Goal: Answer question/provide support

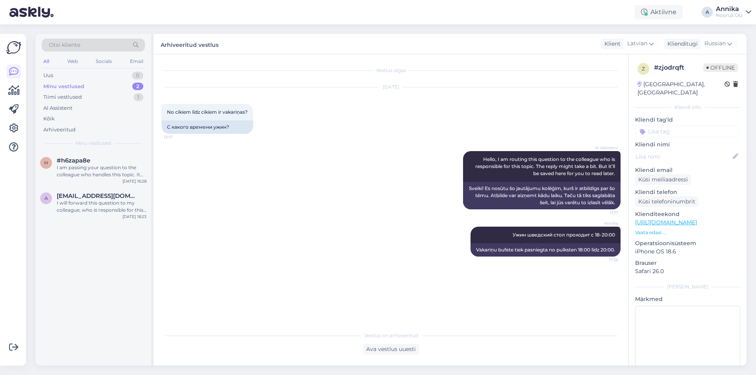
click at [96, 87] on div "Minu vestlused 2" at bounding box center [93, 86] width 103 height 11
click at [116, 95] on div "Tiimi vestlused 1" at bounding box center [93, 97] width 103 height 11
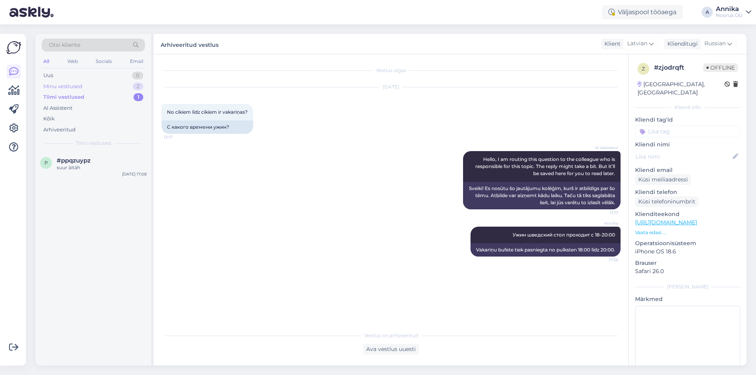
click at [120, 81] on div "Minu vestlused 2" at bounding box center [93, 86] width 103 height 11
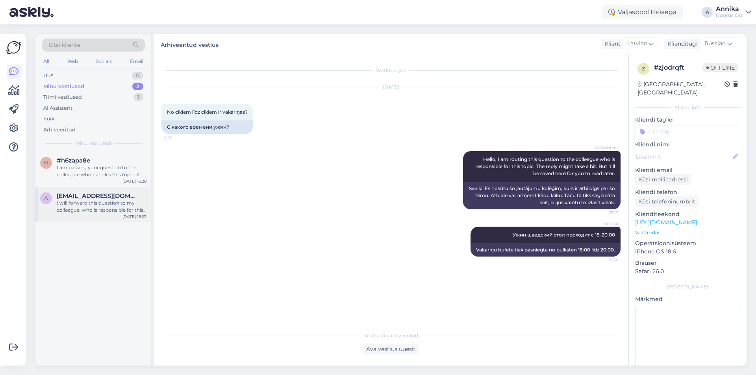
click at [117, 213] on div "I will forward this question to my colleague, who is responsible for this. The …" at bounding box center [102, 207] width 90 height 14
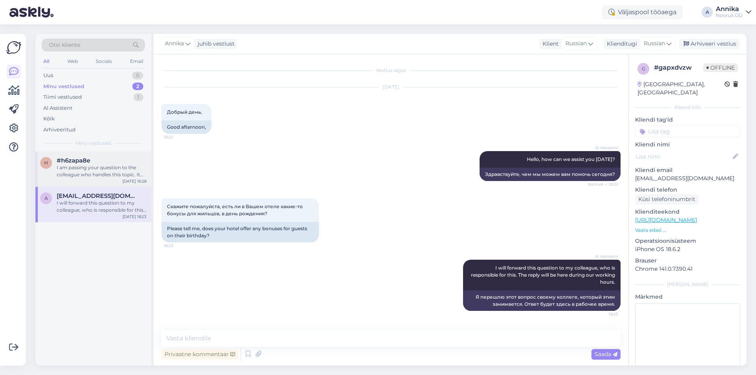
click at [63, 173] on div "I am passing your question to the colleague who handles this topic. It might ta…" at bounding box center [102, 171] width 90 height 14
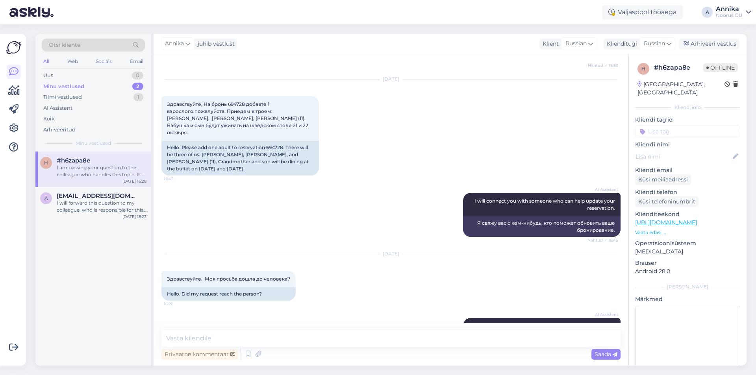
scroll to position [2709, 0]
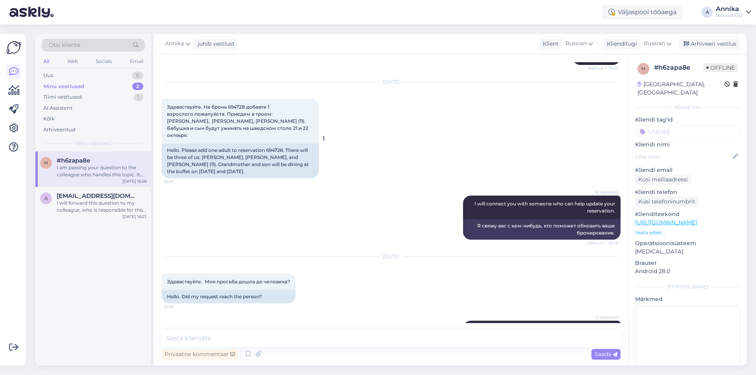
click at [237, 121] on span "Здравствуйте. На бронь 694728 добавте 1 взрослого.пожалуйста. Приедем в троем: …" at bounding box center [238, 121] width 142 height 34
copy span "694728"
click at [185, 137] on span "Здравствуйте. На бронь 694728 добавте 1 взрослого.пожалуйста. Приедем в троем: …" at bounding box center [238, 121] width 142 height 34
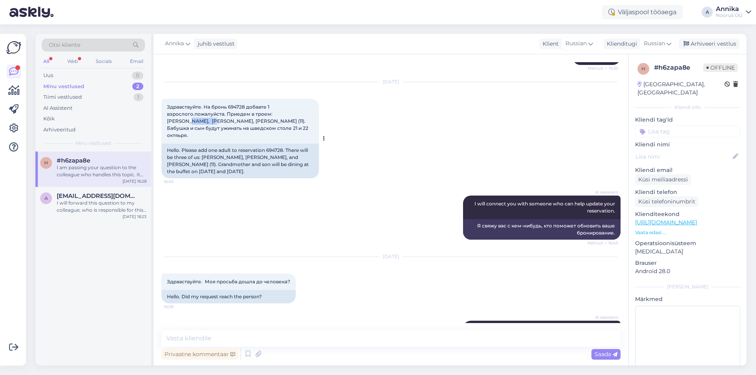
copy span "Gontšarova"
click at [229, 135] on span "Здравствуйте. На бронь 694728 добавте 1 взрослого.пожалуйста. Приедем в троем: …" at bounding box center [238, 121] width 142 height 34
copy span "Blankina"
click at [109, 70] on div "Uus 1" at bounding box center [93, 75] width 103 height 11
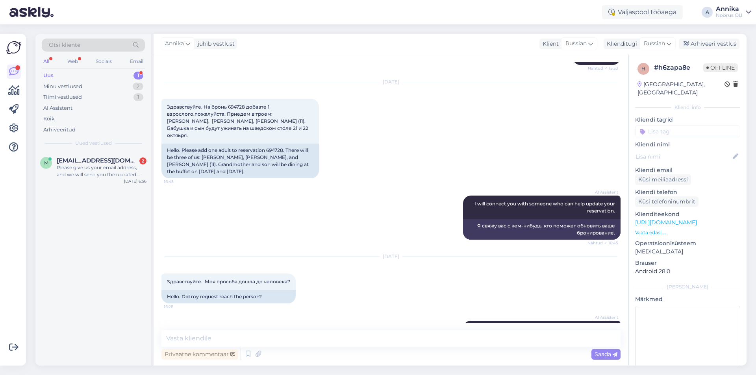
click at [112, 165] on div "Please give us your email address, and we will send you the updated reservation…" at bounding box center [102, 171] width 90 height 14
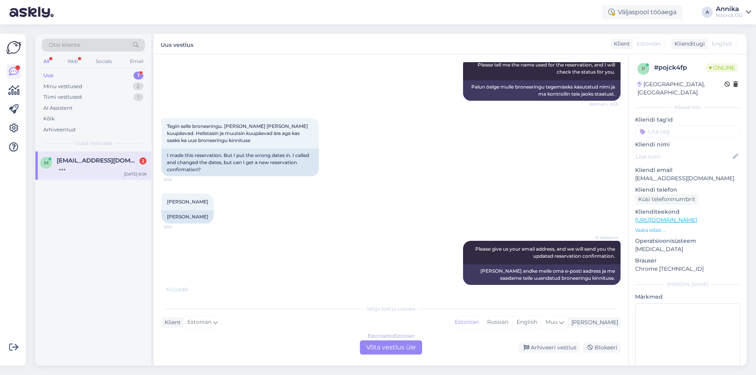
scroll to position [236, 0]
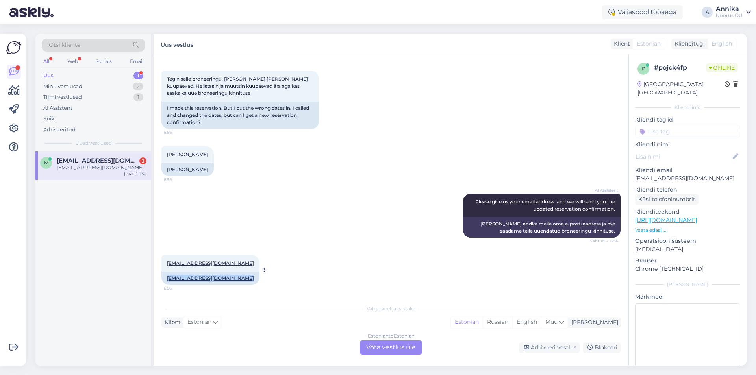
drag, startPoint x: 227, startPoint y: 280, endPoint x: 166, endPoint y: 279, distance: 61.0
click at [166, 279] on div "[EMAIL_ADDRESS][DOMAIN_NAME] 6:56 [EMAIL_ADDRESS][DOMAIN_NAME]" at bounding box center [210, 270] width 98 height 30
copy link "[EMAIL_ADDRESS][DOMAIN_NAME]"
click at [109, 82] on div "Minu vestlused 2" at bounding box center [93, 86] width 103 height 11
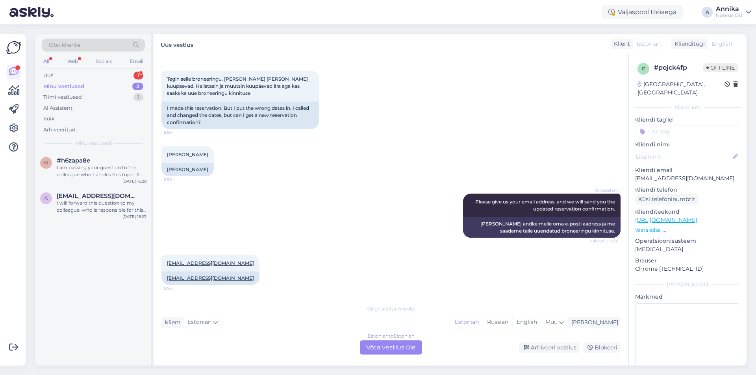
click at [396, 351] on div "Estonian to Estonian Võta vestlus üle" at bounding box center [391, 347] width 62 height 14
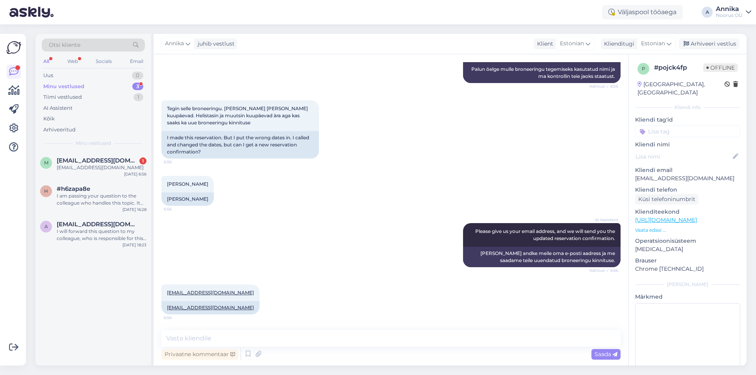
scroll to position [207, 0]
click at [189, 345] on textarea at bounding box center [390, 338] width 459 height 17
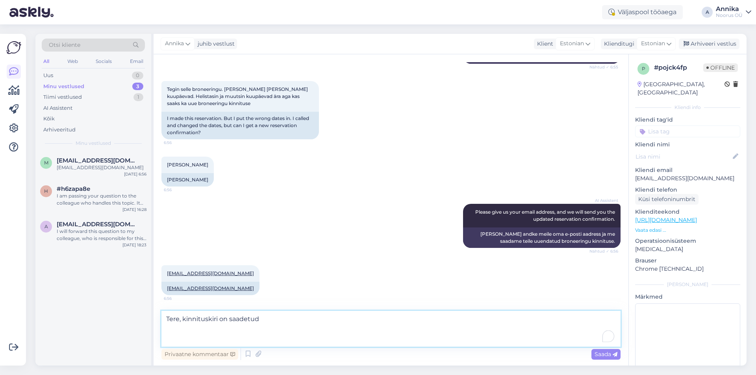
scroll to position [216, 0]
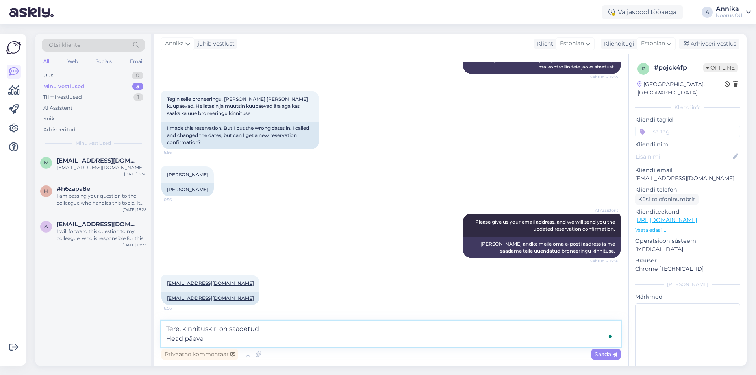
type textarea "Tere, kinnituskiri on saadetud Head päeva!"
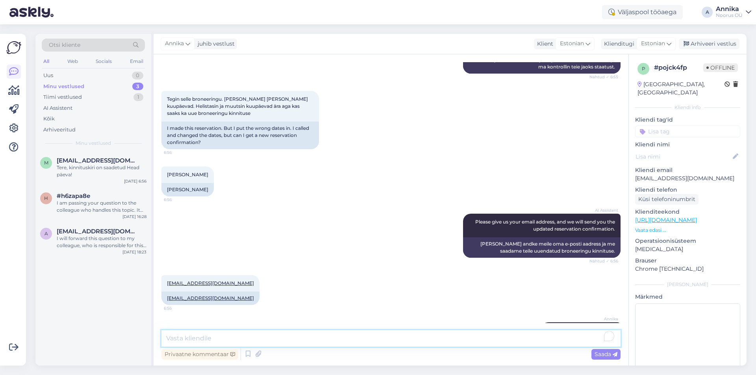
scroll to position [248, 0]
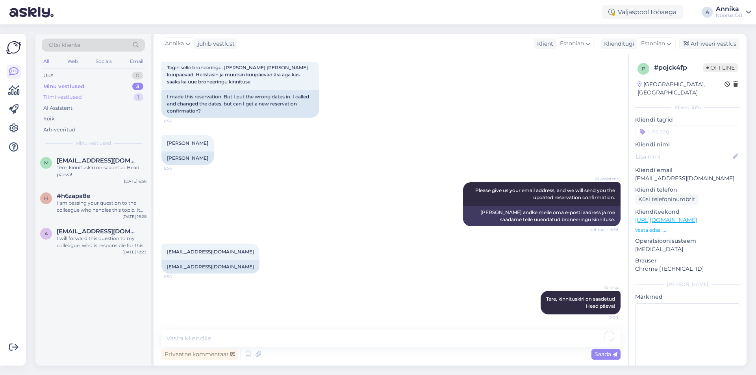
click at [120, 94] on div "Tiimi vestlused 1" at bounding box center [93, 97] width 103 height 11
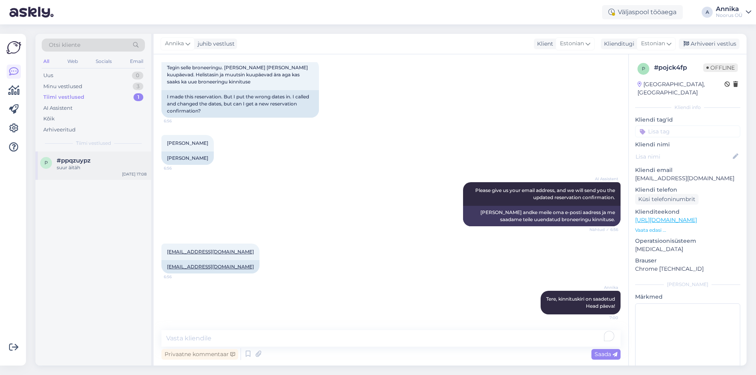
click at [102, 157] on div "#ppqzuypz" at bounding box center [102, 160] width 90 height 7
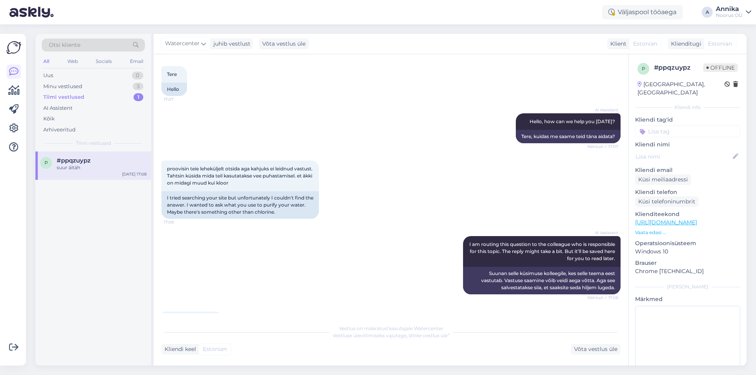
scroll to position [75, 0]
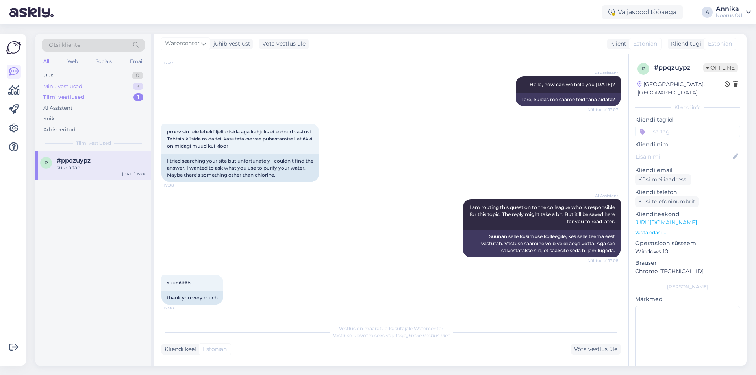
click at [55, 87] on div "Minu vestlused" at bounding box center [62, 87] width 39 height 8
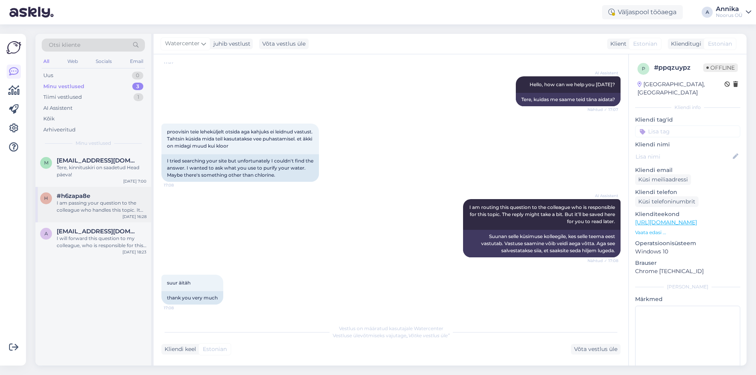
click at [101, 201] on div "I am passing your question to the colleague who handles this topic. It might ta…" at bounding box center [102, 207] width 90 height 14
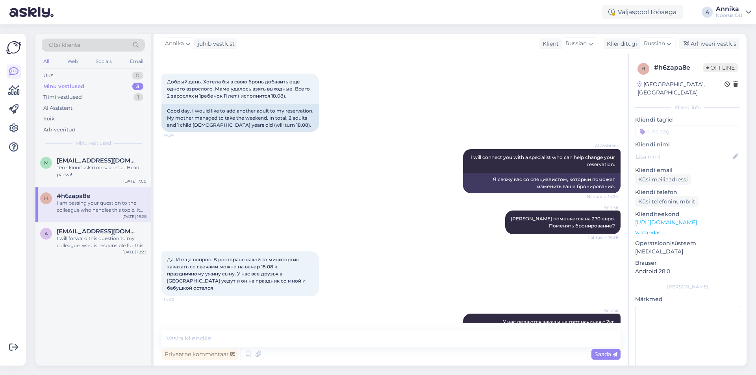
scroll to position [2630, 0]
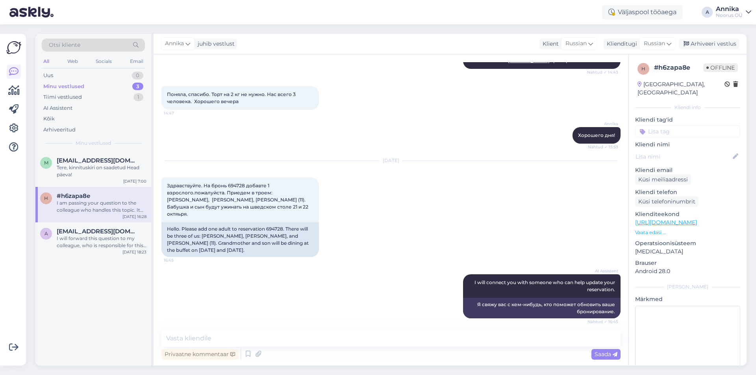
click at [395, 266] on div "[DATE] Здравствуйте. На бронь 694728 добавте 1 взрослого.пожалуйста. Приедем в …" at bounding box center [390, 208] width 459 height 113
click at [268, 337] on textarea "To enrich screen reader interactions, please activate Accessibility in Grammarl…" at bounding box center [390, 338] width 459 height 17
type textarea "L"
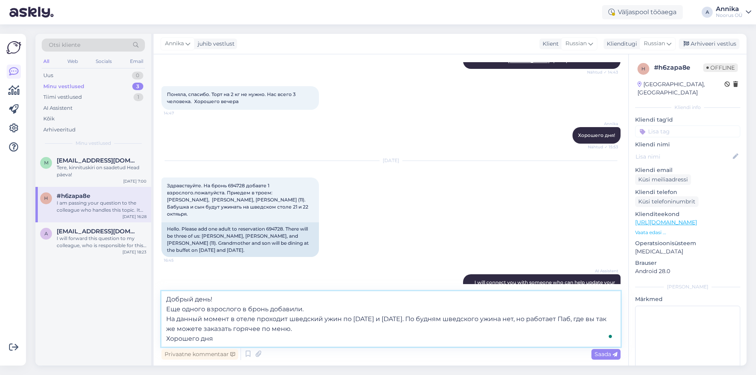
type textarea "Добрый день! Еще одного взрослого в бронь добавили. На данный момент в отеле пр…"
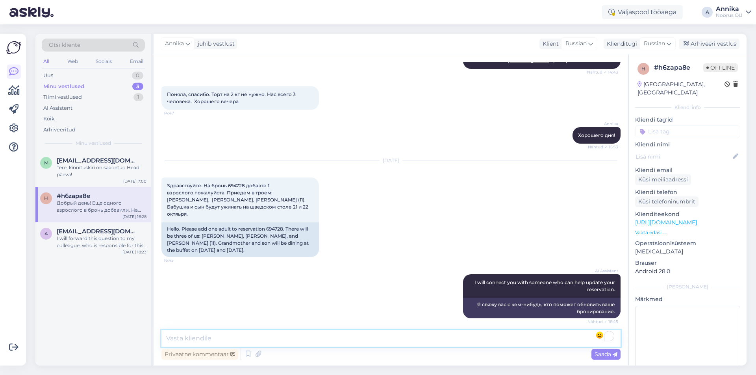
scroll to position [2881, 0]
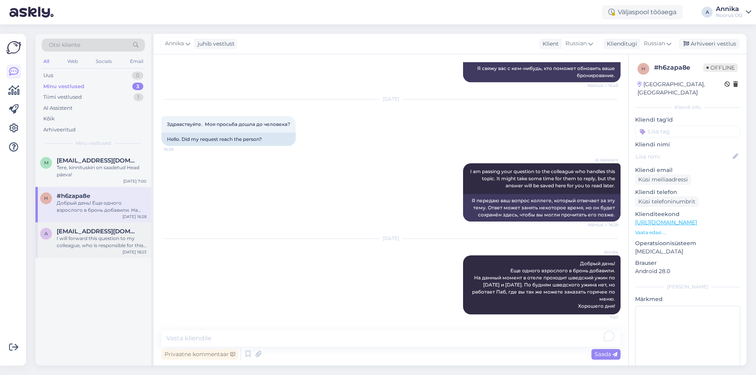
click at [121, 235] on div "I will forward this question to my colleague, who is responsible for this. The …" at bounding box center [102, 242] width 90 height 14
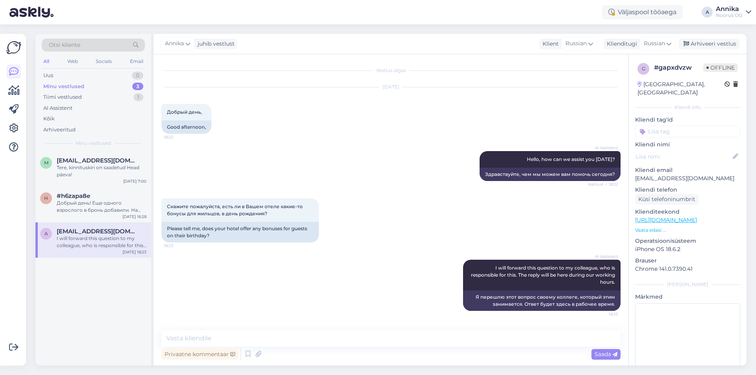
scroll to position [0, 0]
click at [117, 176] on div "Tere, kinnituskiri on saadetud Head päeva!" at bounding box center [102, 171] width 90 height 14
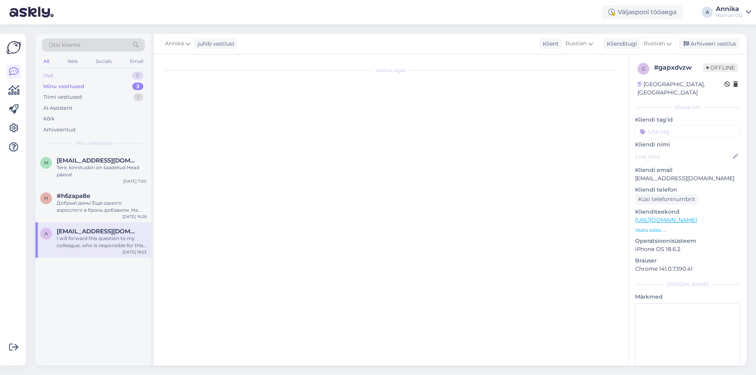
scroll to position [248, 0]
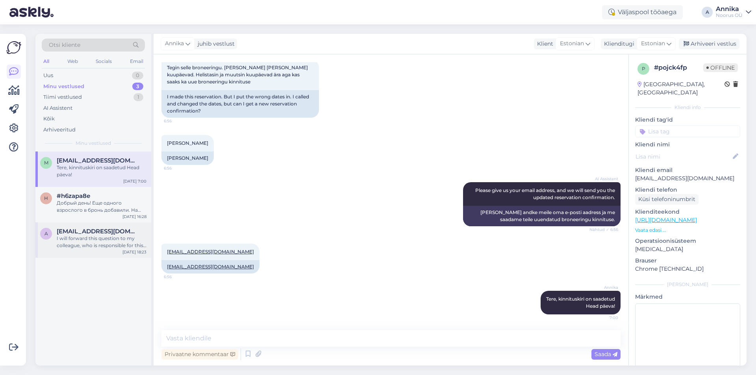
click at [38, 238] on div "A [EMAIL_ADDRESS][DOMAIN_NAME] I will forward this question to my colleague, wh…" at bounding box center [93, 239] width 116 height 35
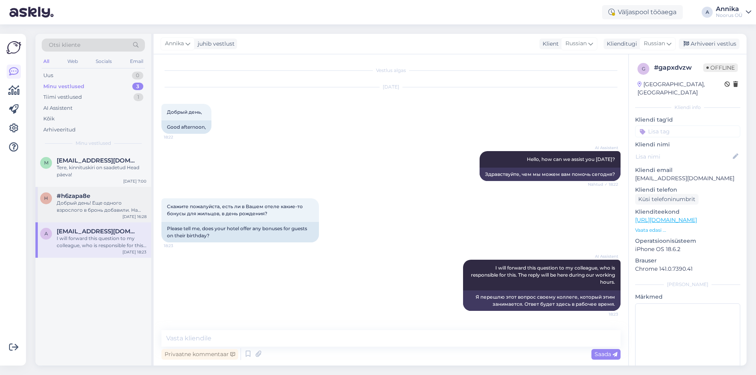
click at [102, 210] on div "Добрый день! Еще одного взрослого в бронь добавили. На данный момент в отеле пр…" at bounding box center [102, 207] width 90 height 14
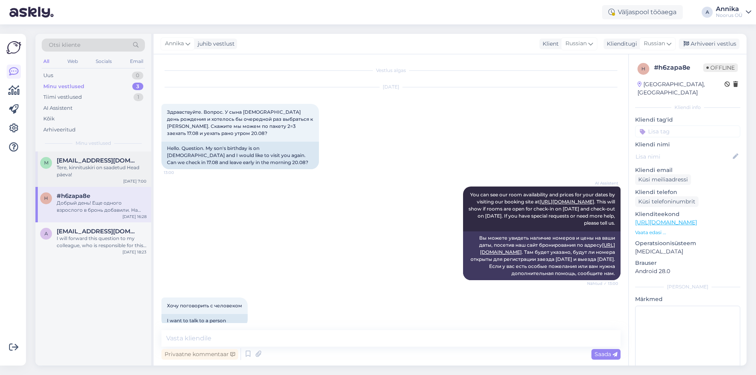
scroll to position [2881, 0]
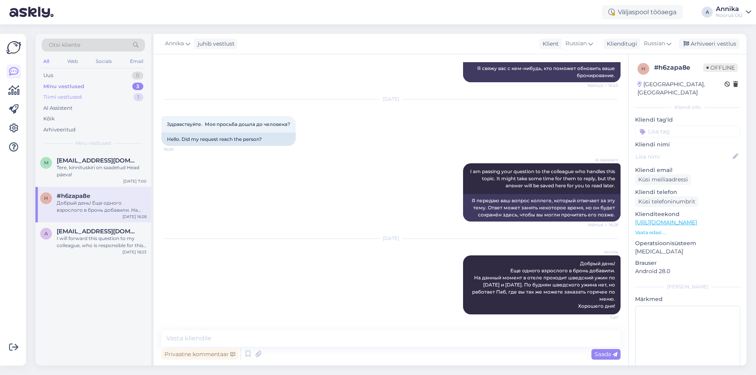
click at [88, 97] on div "Tiimi vestlused 1" at bounding box center [93, 97] width 103 height 11
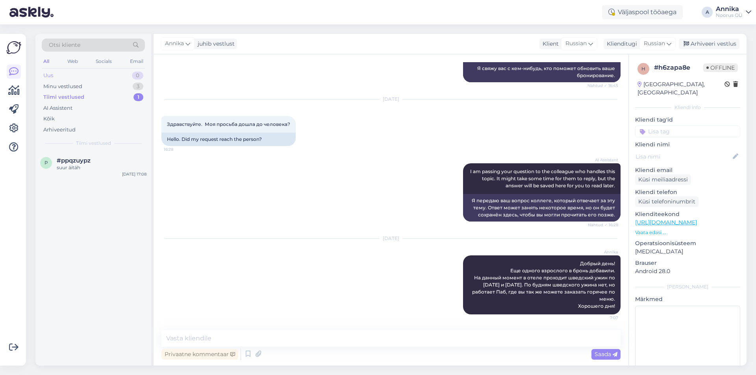
click at [93, 73] on div "Uus 0" at bounding box center [93, 75] width 103 height 11
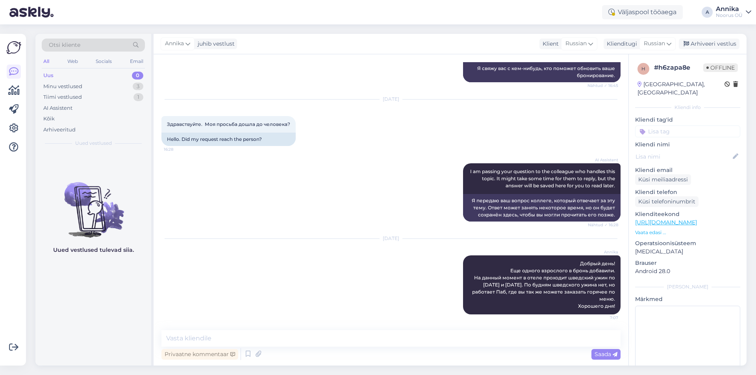
click at [11, 49] on img at bounding box center [13, 47] width 15 height 15
click at [93, 96] on div "Tiimi vestlused 1" at bounding box center [93, 97] width 103 height 11
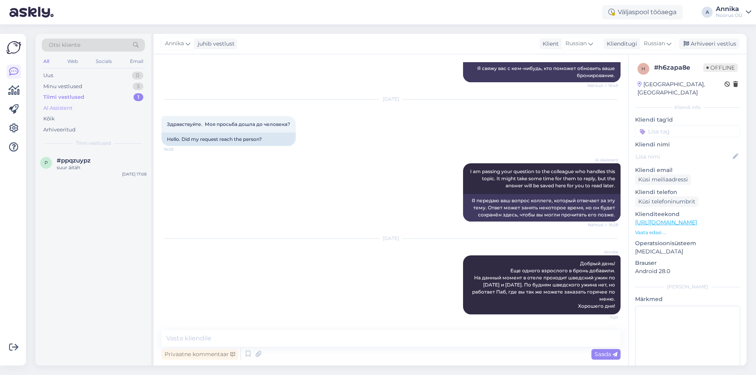
click at [76, 111] on div "AI Assistent" at bounding box center [93, 108] width 103 height 11
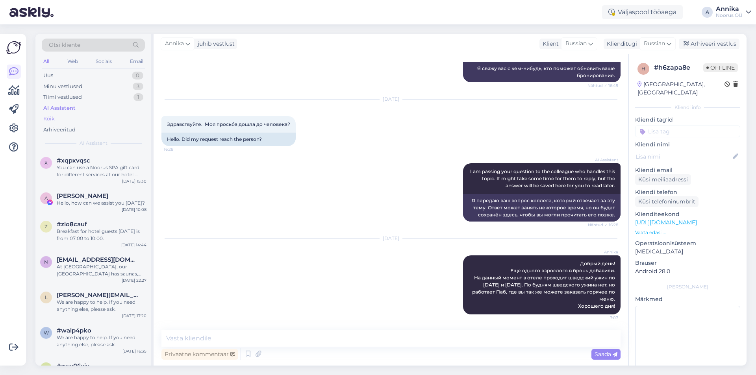
click at [76, 118] on div "Kõik" at bounding box center [93, 118] width 103 height 11
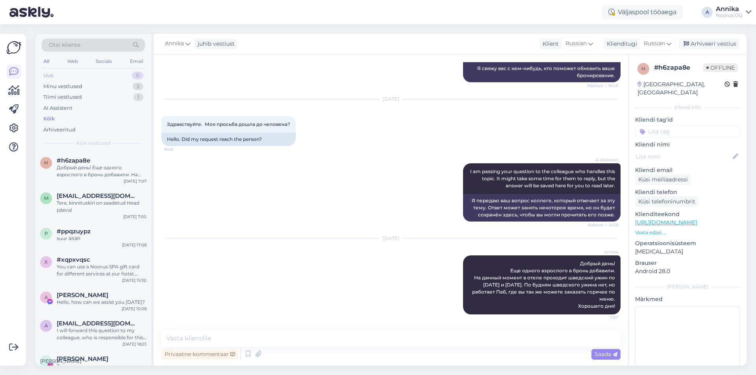
click at [91, 73] on div "Uus 0" at bounding box center [93, 75] width 103 height 11
